Goal: Obtain resource: Obtain resource

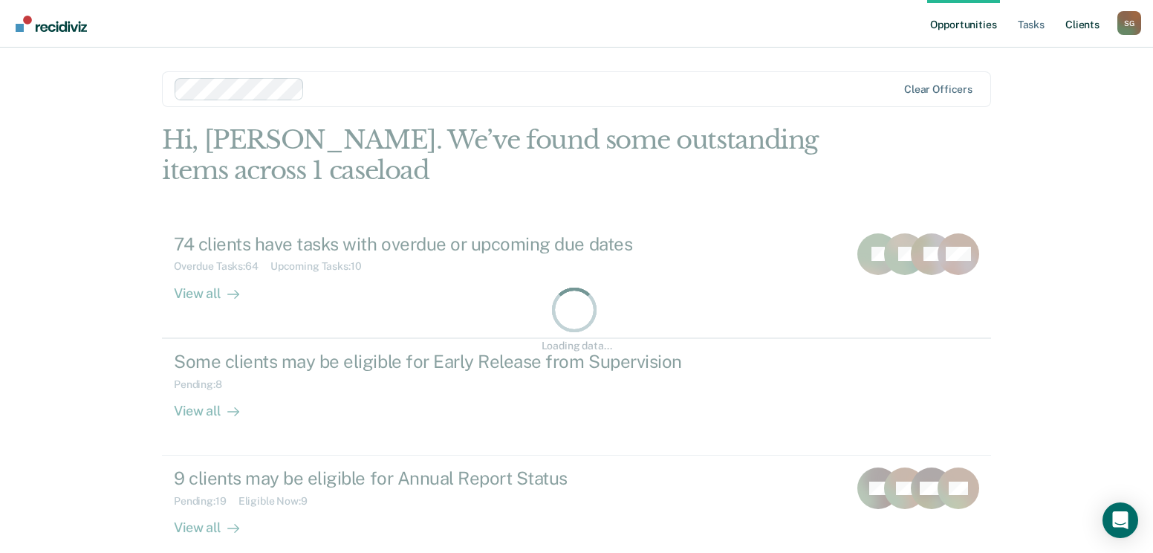
click at [1081, 19] on link "Client s" at bounding box center [1082, 24] width 40 height 48
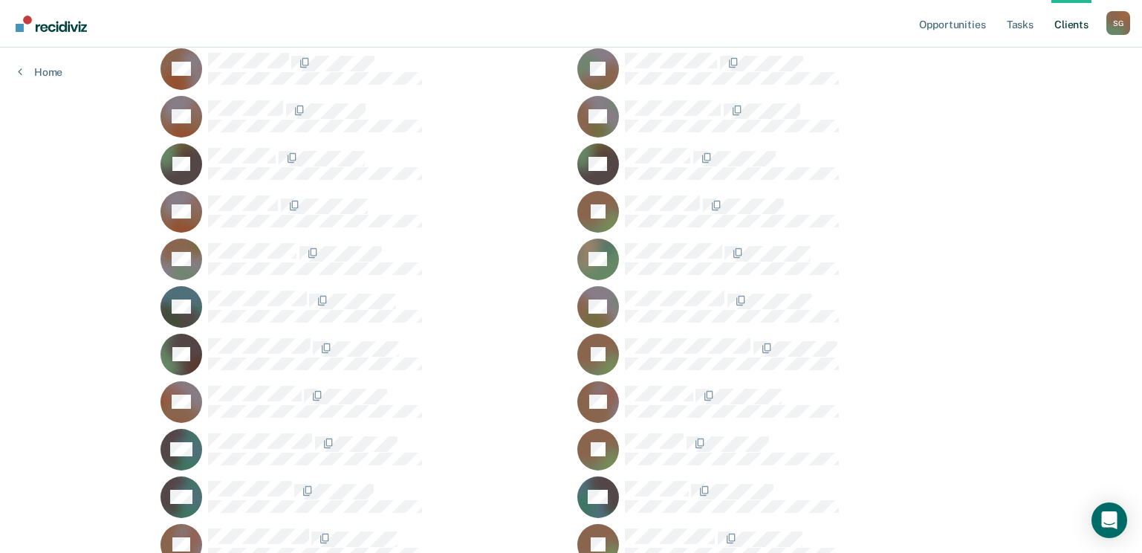
scroll to position [4430, 0]
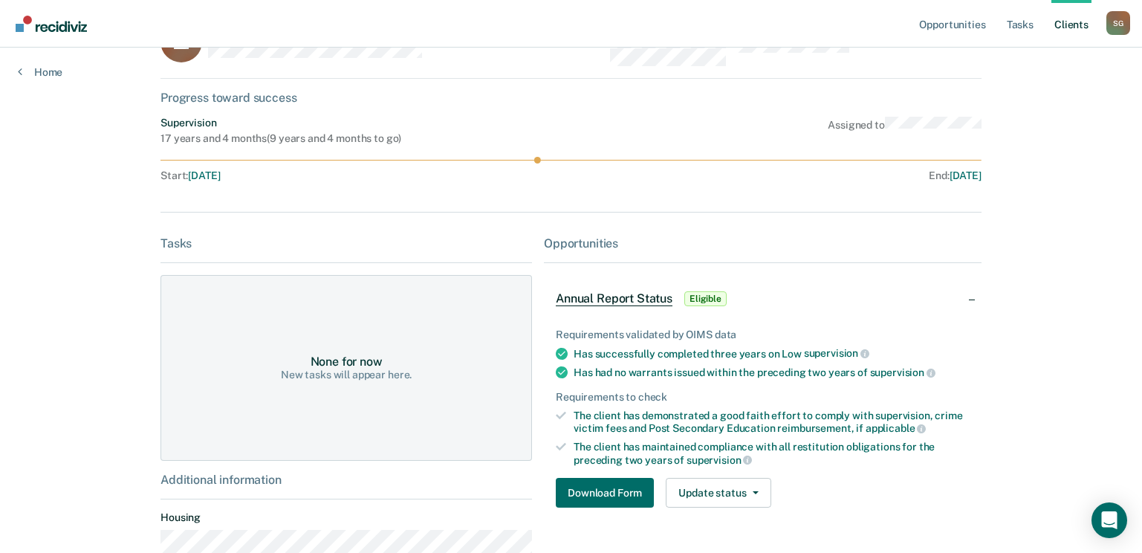
scroll to position [148, 0]
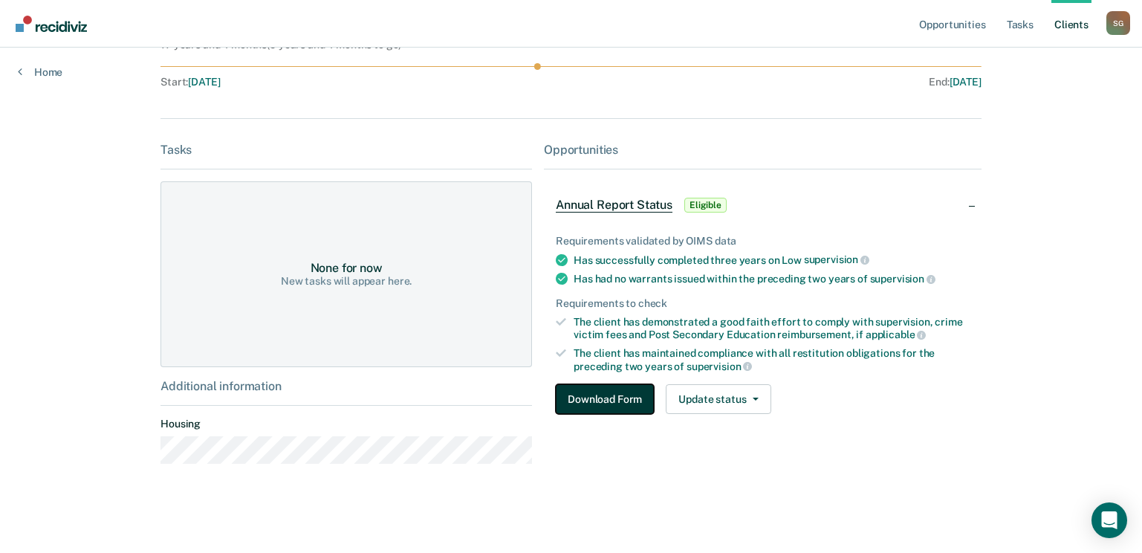
click at [605, 395] on button "Download Form" at bounding box center [605, 399] width 98 height 30
